Goal: Answer question/provide support

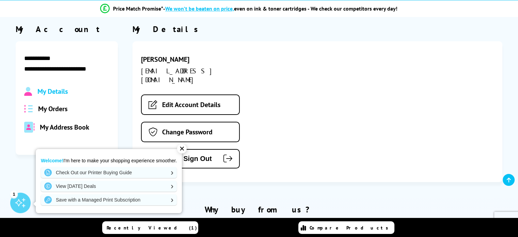
scroll to position [58, 0]
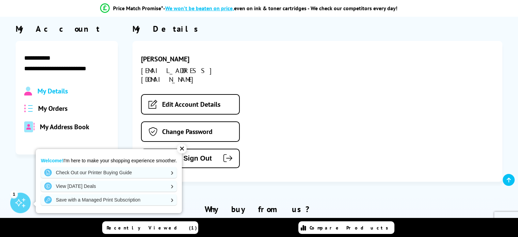
click at [55, 105] on span "My Orders" at bounding box center [52, 108] width 29 height 9
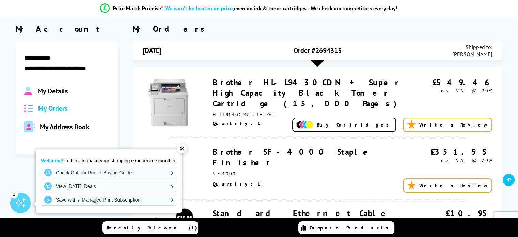
click at [184, 149] on div "✕" at bounding box center [182, 149] width 10 height 10
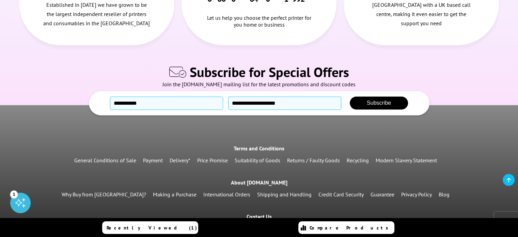
scroll to position [646, 0]
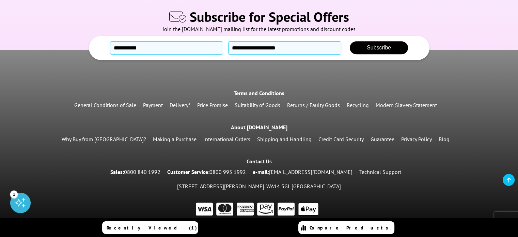
click at [22, 203] on div "1" at bounding box center [20, 203] width 20 height 20
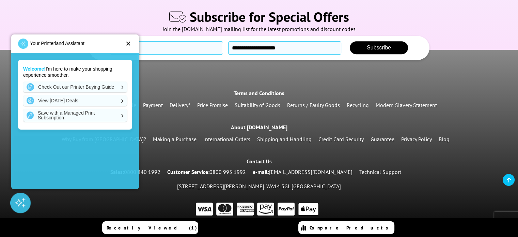
click at [128, 45] on div "✕" at bounding box center [128, 43] width 6 height 7
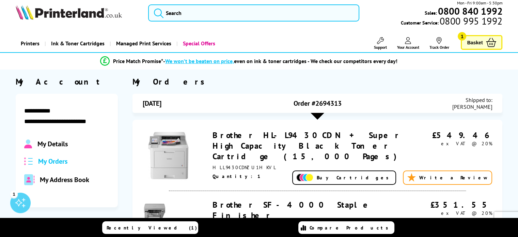
scroll to position [6, 0]
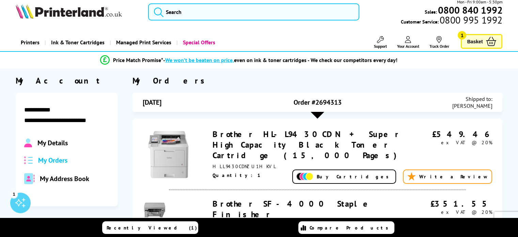
drag, startPoint x: 345, startPoint y: 103, endPoint x: 311, endPoint y: 102, distance: 33.1
click at [311, 102] on div "Order #2694313" at bounding box center [317, 102] width 117 height 14
copy span "#2694313"
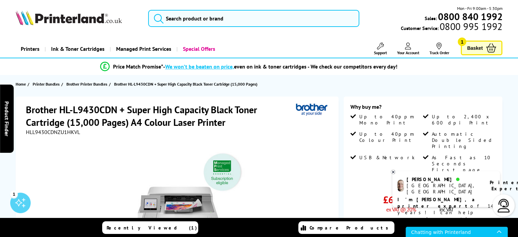
click at [510, 212] on div at bounding box center [504, 205] width 22 height 22
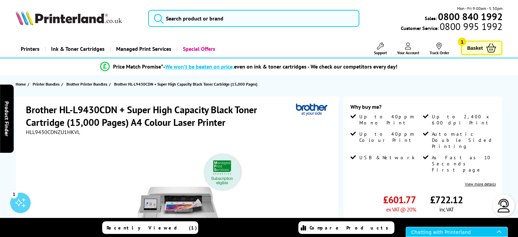
click at [457, 235] on div "Chatting with Printerland" at bounding box center [454, 232] width 86 height 10
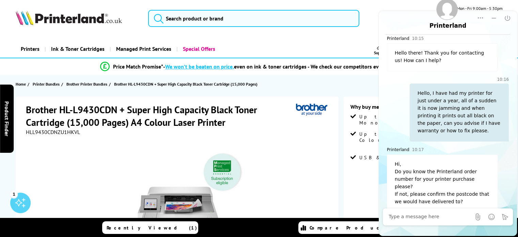
scroll to position [28, 0]
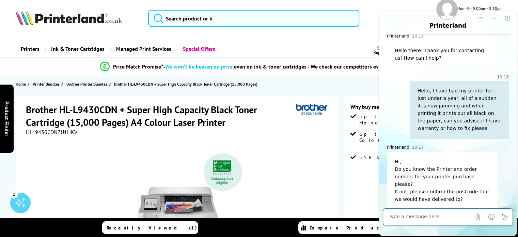
click at [436, 217] on textarea at bounding box center [430, 216] width 82 height 7
paste textarea "#2694313"
type textarea "#2694313 is the order number"
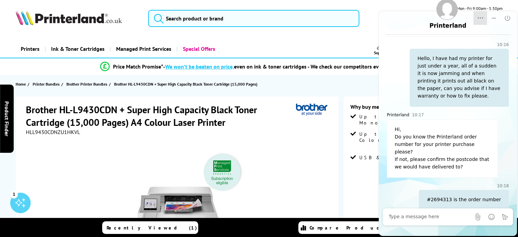
click at [483, 18] on icon "Dropdown Menu" at bounding box center [480, 18] width 7 height 7
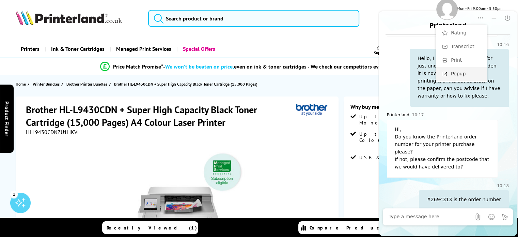
click at [462, 72] on div "Popup" at bounding box center [466, 74] width 31 height 7
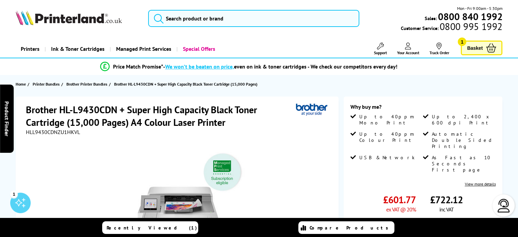
click at [407, 49] on icon at bounding box center [408, 46] width 6 height 7
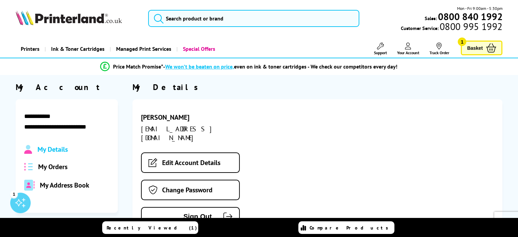
click at [46, 167] on span "My Orders" at bounding box center [52, 166] width 29 height 9
